Goal: Navigation & Orientation: Find specific page/section

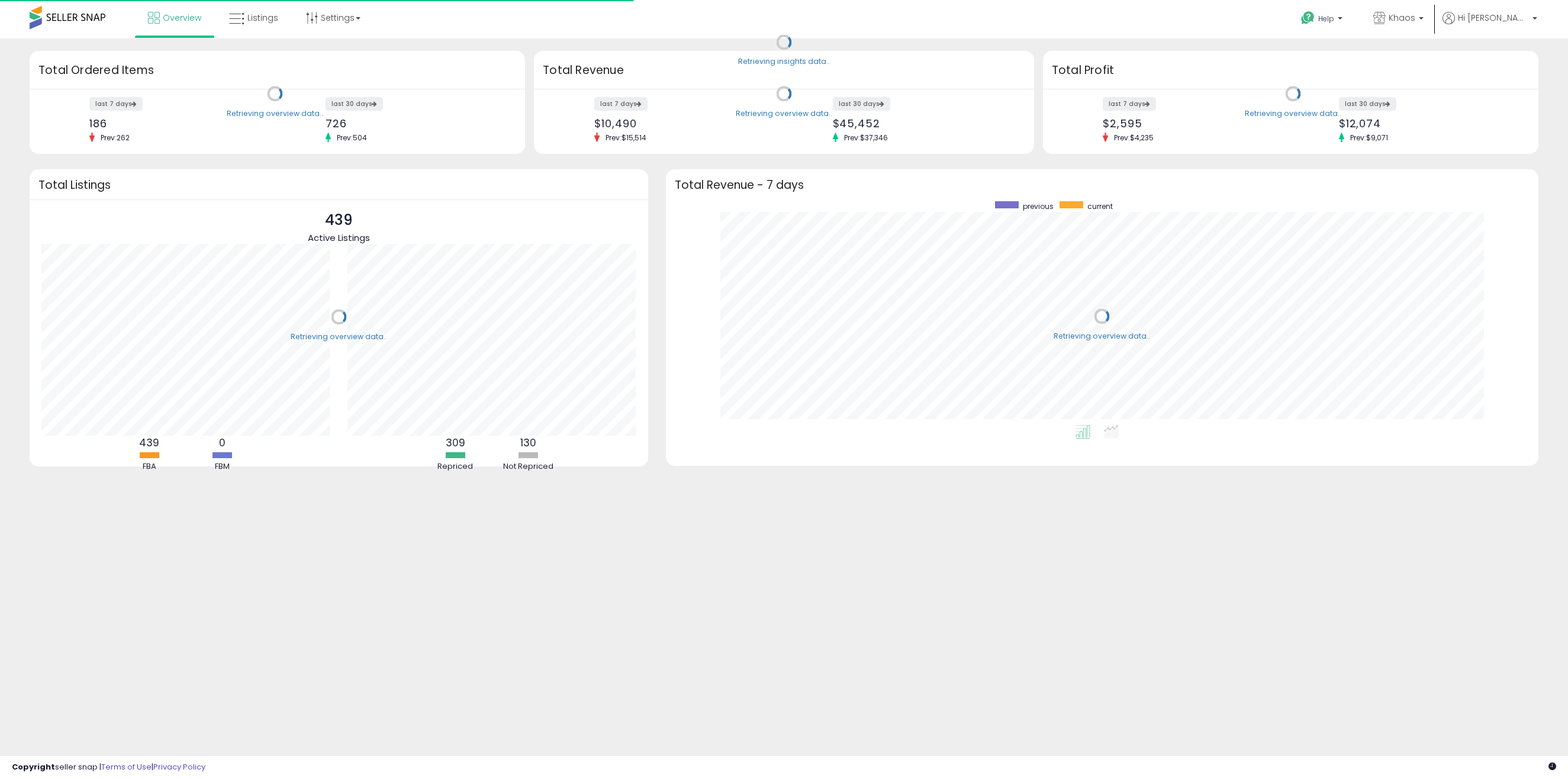
scroll to position [224, 849]
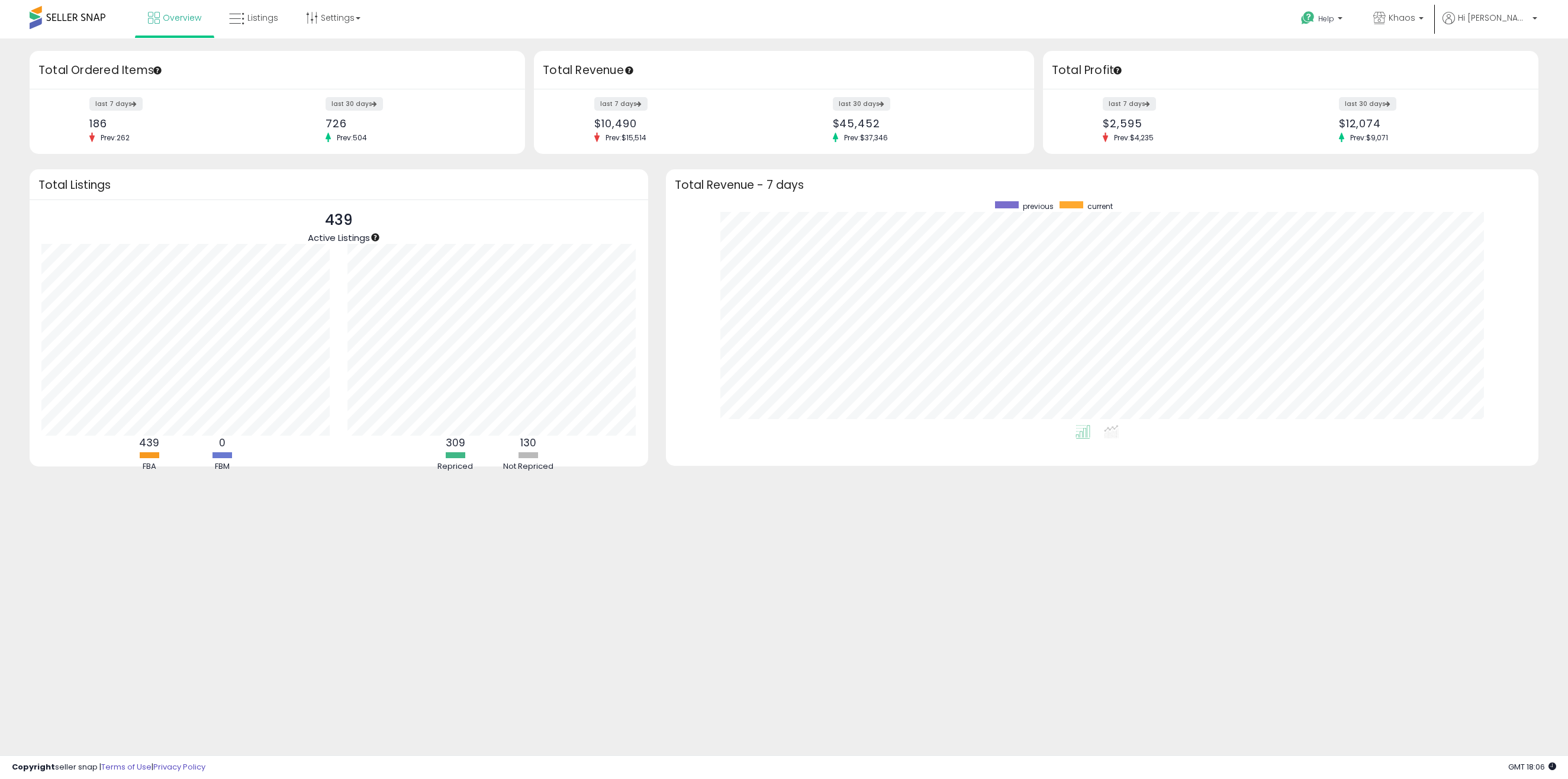
click at [588, 20] on div "Overview Listings Settings" at bounding box center [511, 25] width 1039 height 50
click at [733, 44] on div "Retrieving insights data.. Retrieving overview data.. Total Ordered Items last …" at bounding box center [784, 284] width 1568 height 492
click at [261, 22] on span "Listings" at bounding box center [263, 18] width 31 height 12
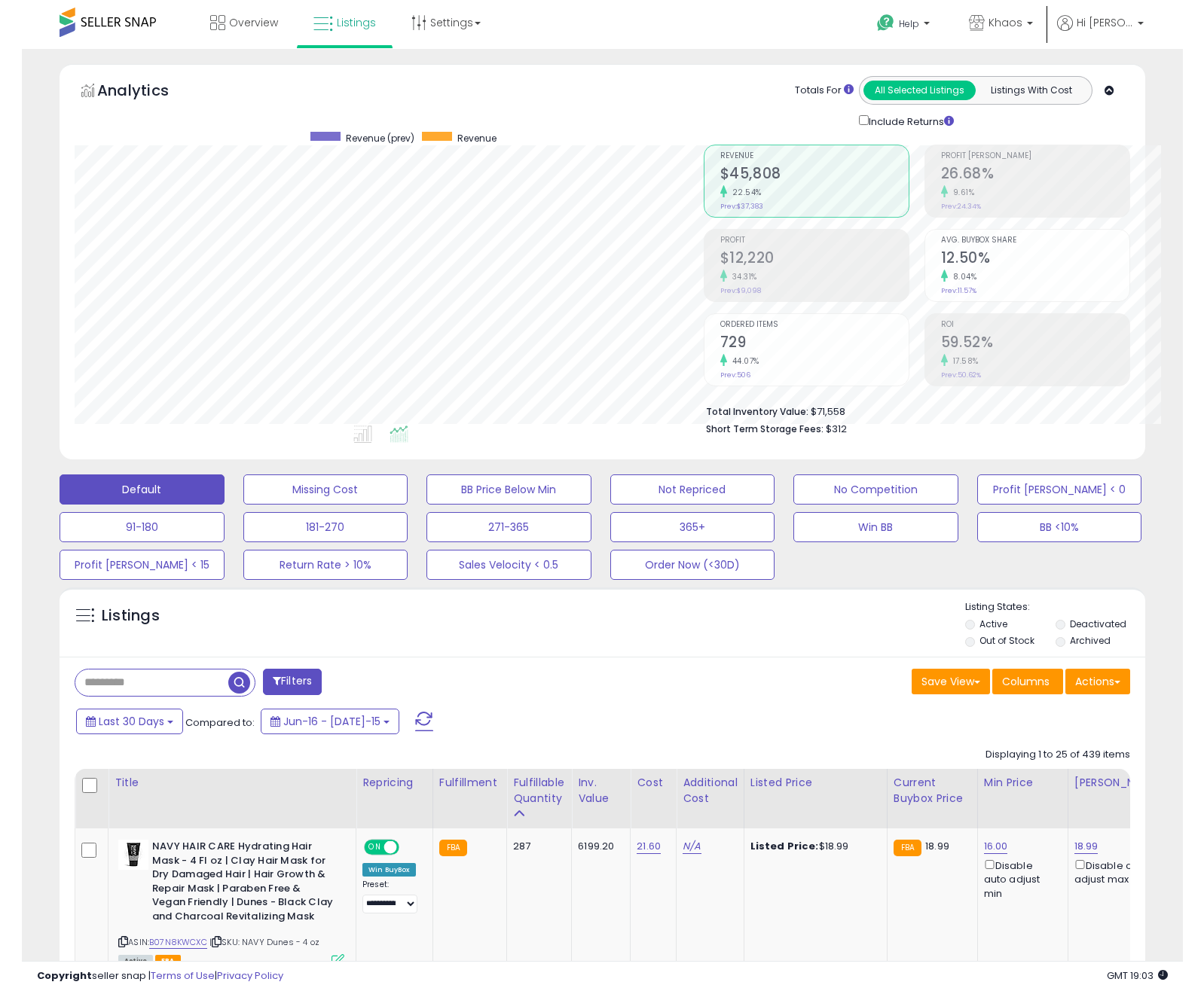
scroll to position [752541, 752584]
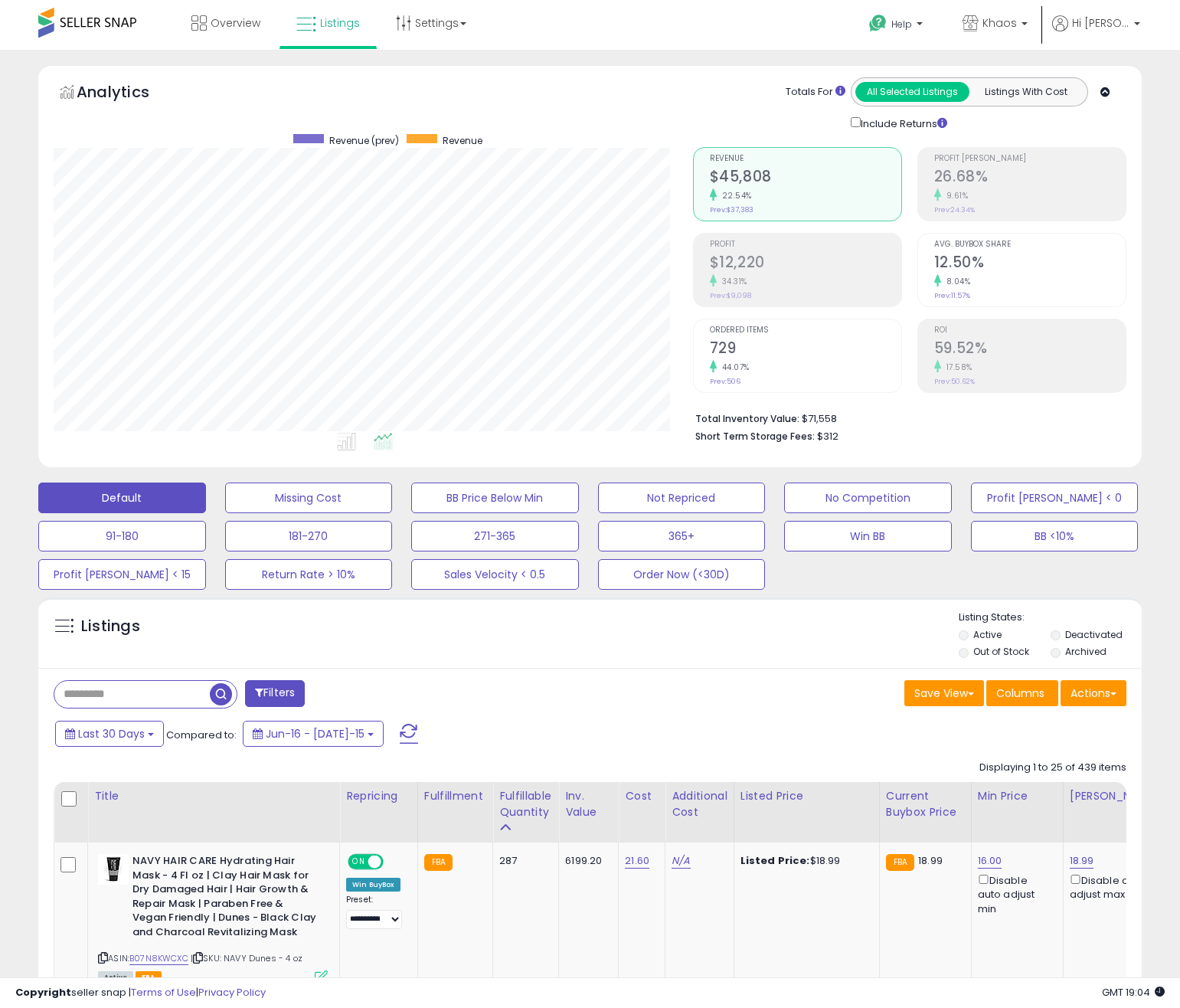
click at [589, 24] on div "Overview Listings Settings" at bounding box center [378, 32] width 779 height 65
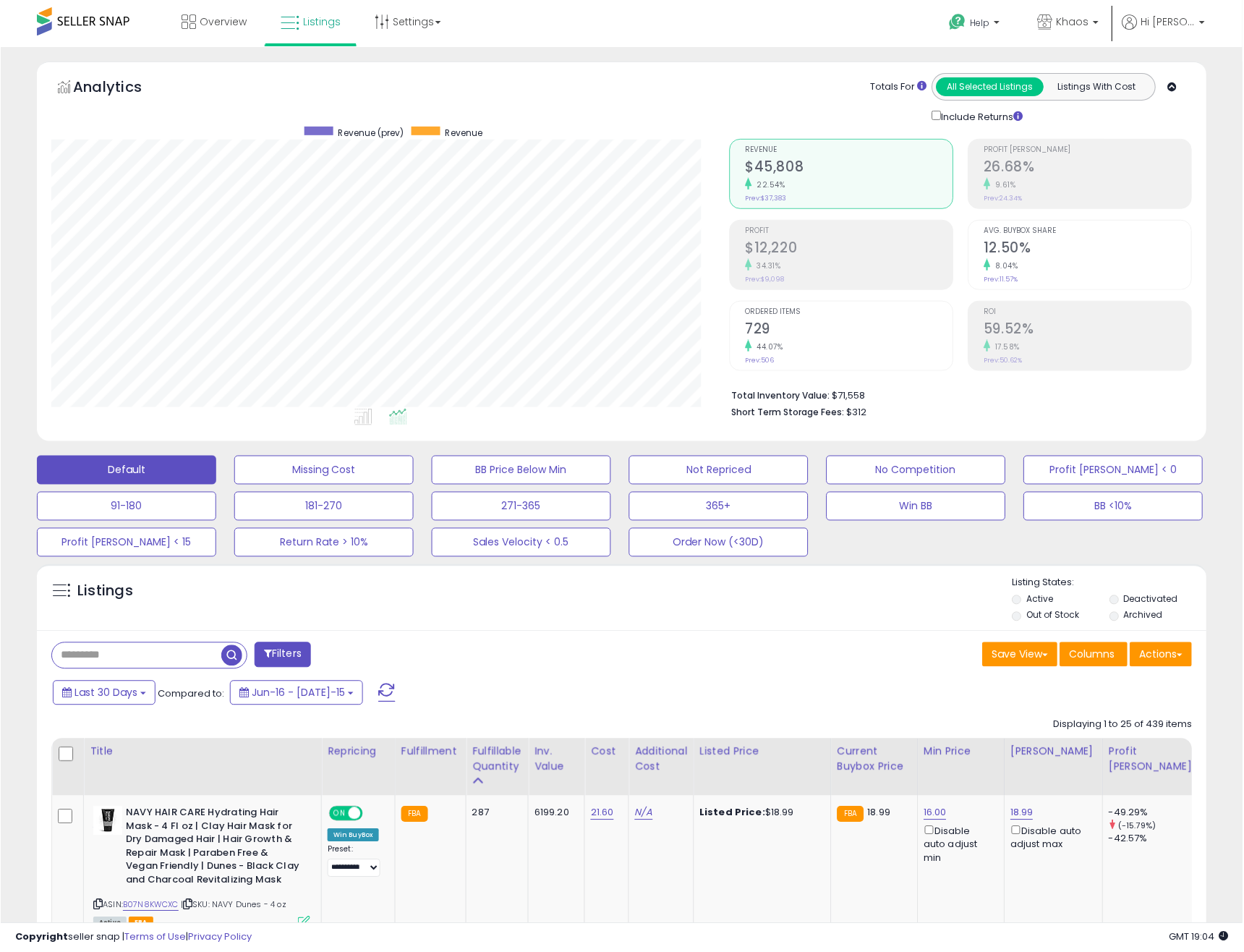
scroll to position [296, 679]
click at [578, 16] on div "Overview Listings Settings" at bounding box center [400, 30] width 821 height 62
click at [239, 39] on link "Overview" at bounding box center [213, 21] width 86 height 44
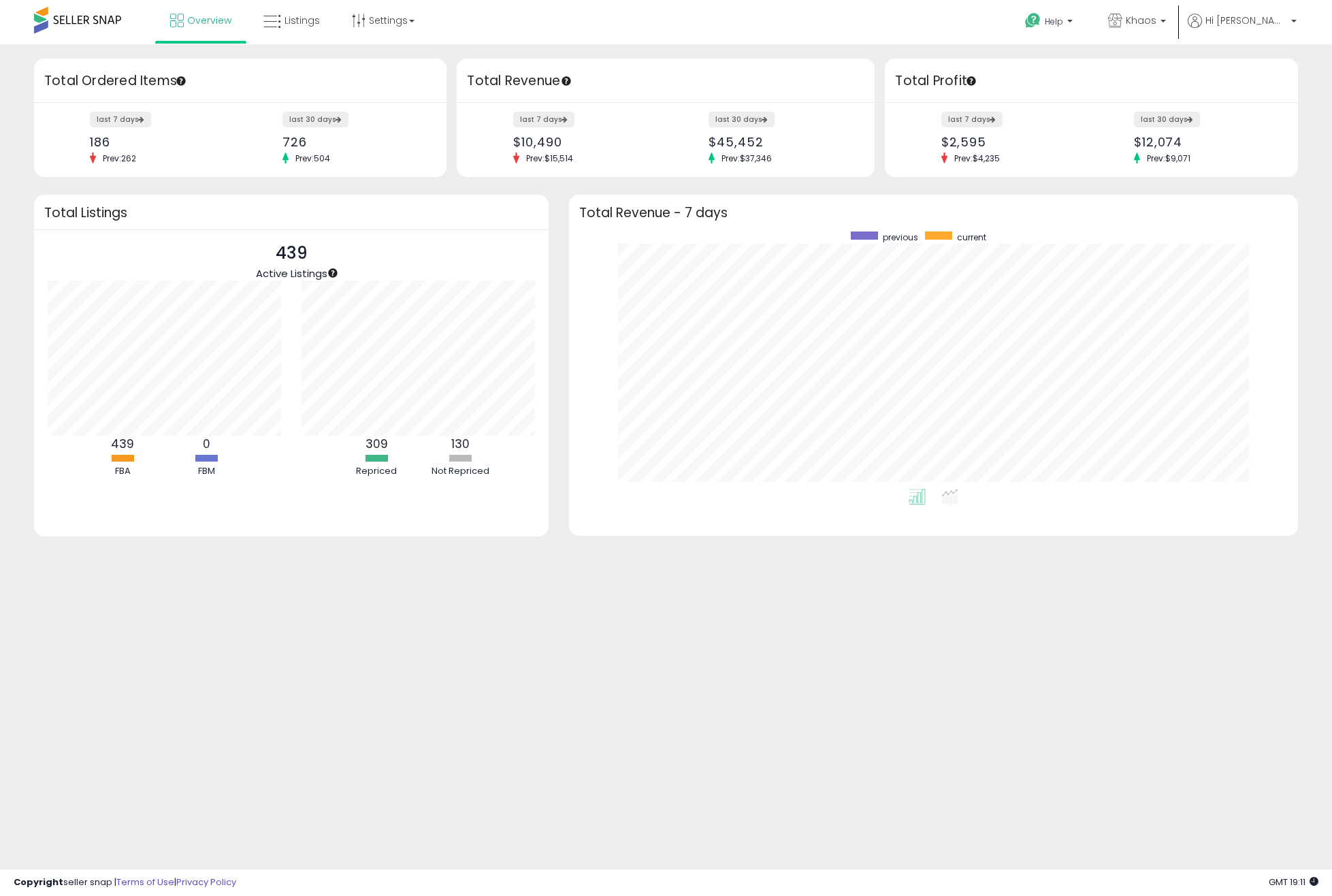
click at [795, 736] on body "Unable to login Retrieving listings data.. has not yet accepted the Terms of Us…" at bounding box center [666, 448] width 1332 height 896
click at [947, 502] on icon at bounding box center [950, 496] width 17 height 15
click at [919, 501] on icon at bounding box center [917, 496] width 17 height 15
click at [717, 39] on div "Overview Listings Settings" at bounding box center [430, 29] width 881 height 58
